Goal: Check status: Check status

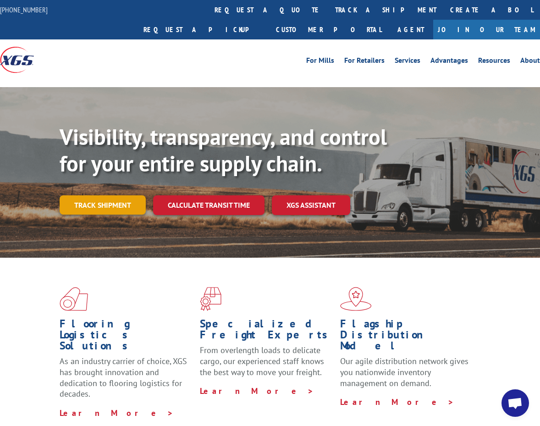
click at [99, 195] on link "Track shipment" at bounding box center [103, 204] width 86 height 19
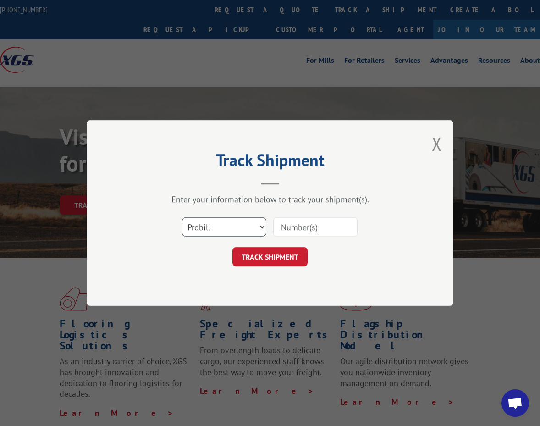
click at [232, 230] on select "Select category... Probill BOL PO" at bounding box center [224, 226] width 84 height 19
select select "bol"
click at [182, 217] on select "Select category... Probill BOL PO" at bounding box center [224, 226] width 84 height 19
click at [304, 232] on input at bounding box center [315, 226] width 84 height 19
paste input "7079471"
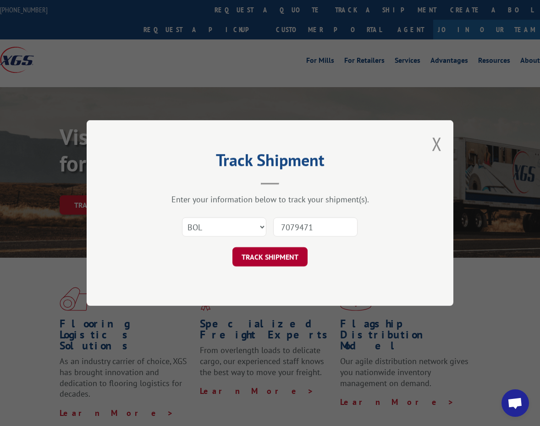
click at [287, 257] on button "TRACK SHIPMENT" at bounding box center [269, 256] width 75 height 19
click at [298, 226] on input "7079471" at bounding box center [315, 226] width 84 height 19
type input "7079471"
click at [284, 259] on button "TRACK SHIPMENT" at bounding box center [269, 256] width 75 height 19
